Goal: Task Accomplishment & Management: Manage account settings

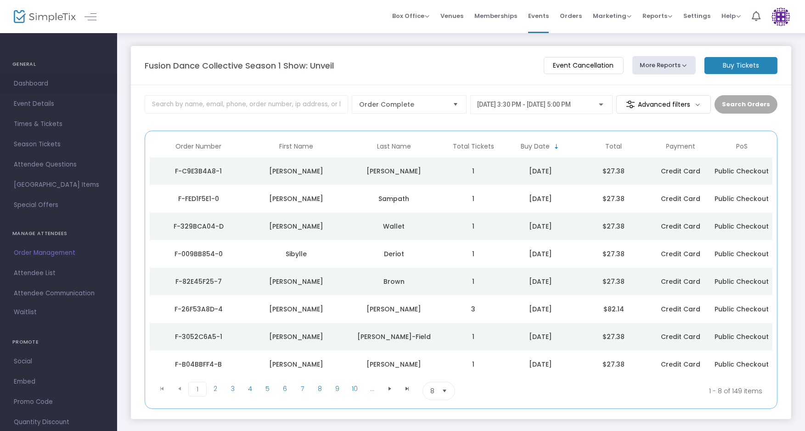
click at [40, 81] on span "Dashboard" at bounding box center [59, 84] width 90 height 12
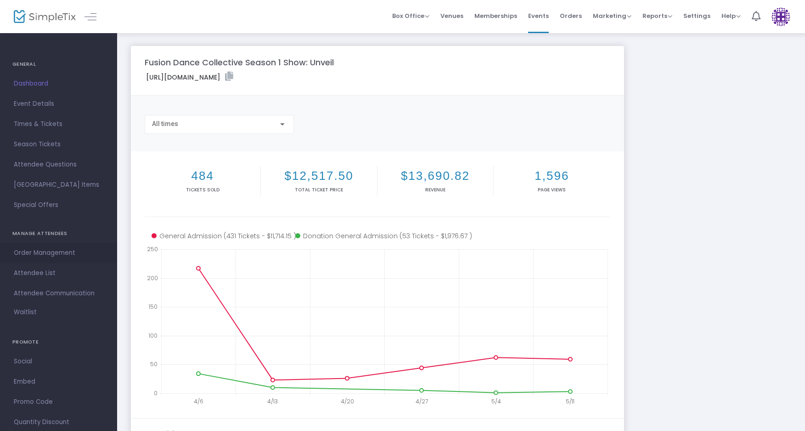
click at [38, 256] on span "Order Management" at bounding box center [59, 253] width 90 height 12
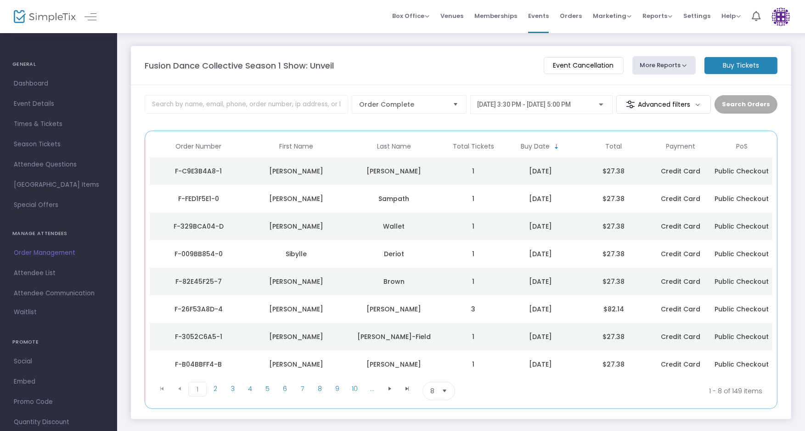
click at [515, 104] on span "[DATE] 3:30 PM - [DATE] 5:00 PM" at bounding box center [525, 104] width 94 height 7
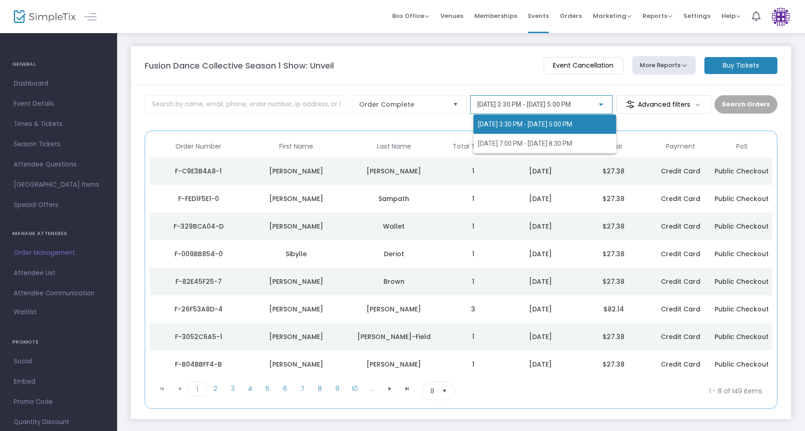
click at [68, 17] on div at bounding box center [402, 215] width 805 height 431
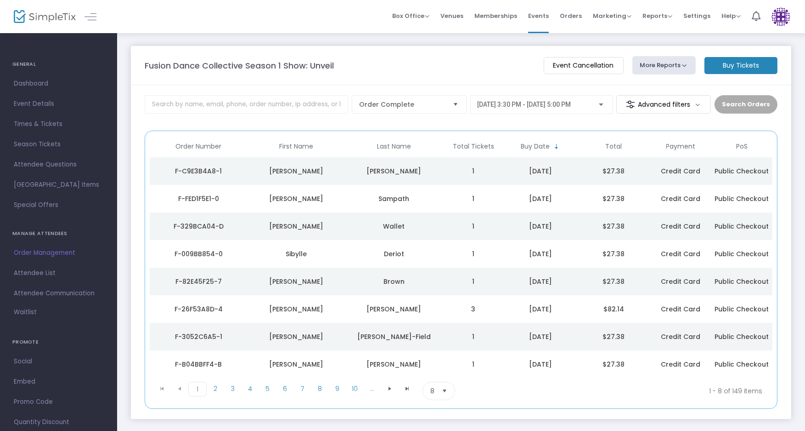
click at [68, 17] on img at bounding box center [45, 16] width 62 height 13
